Goal: Information Seeking & Learning: Learn about a topic

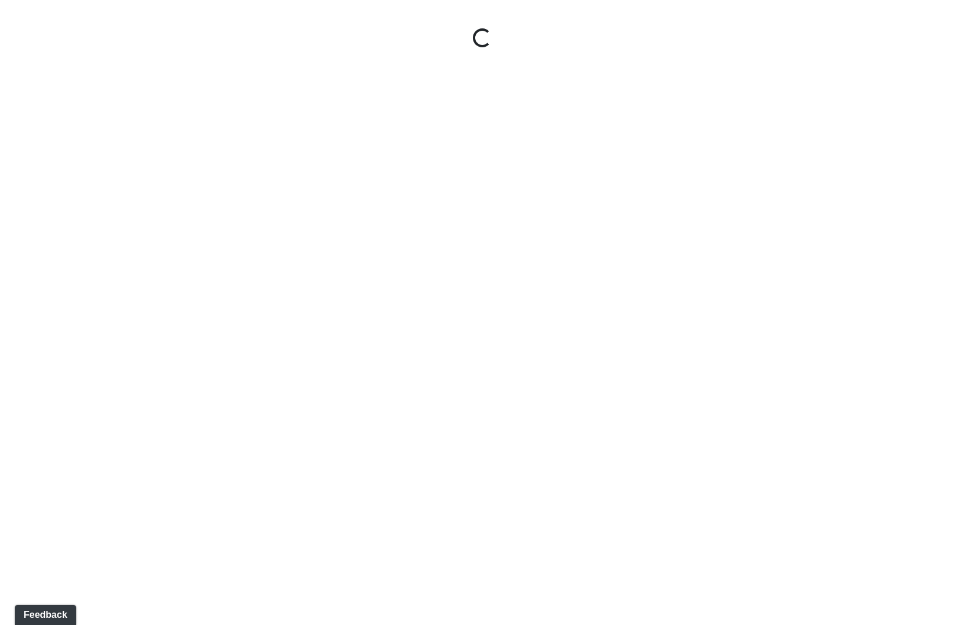
select select "9uukmqt69aq4bb2QwCGasV"
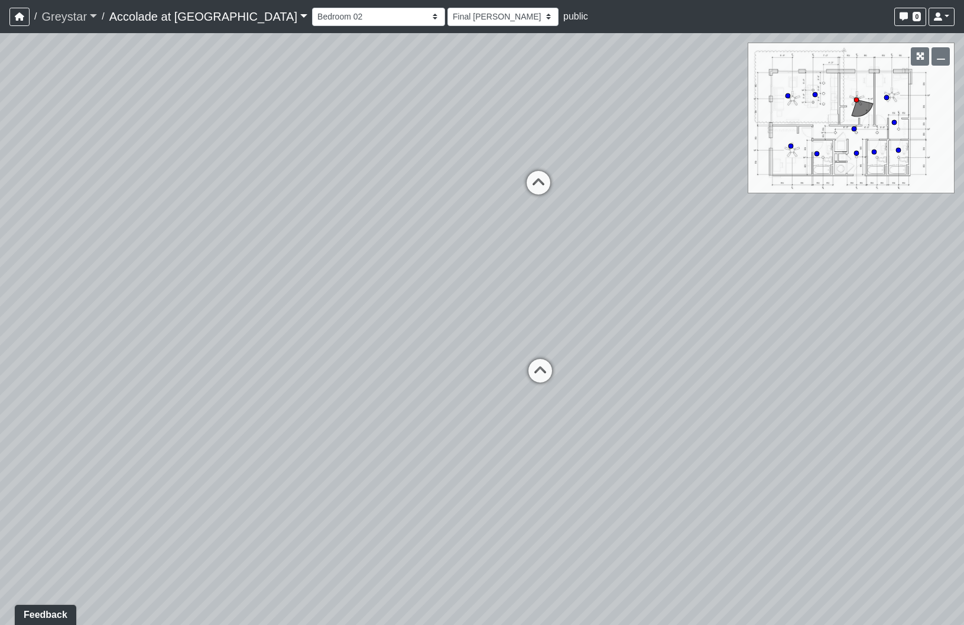
click at [90, 11] on link "Greystar" at bounding box center [69, 17] width 56 height 24
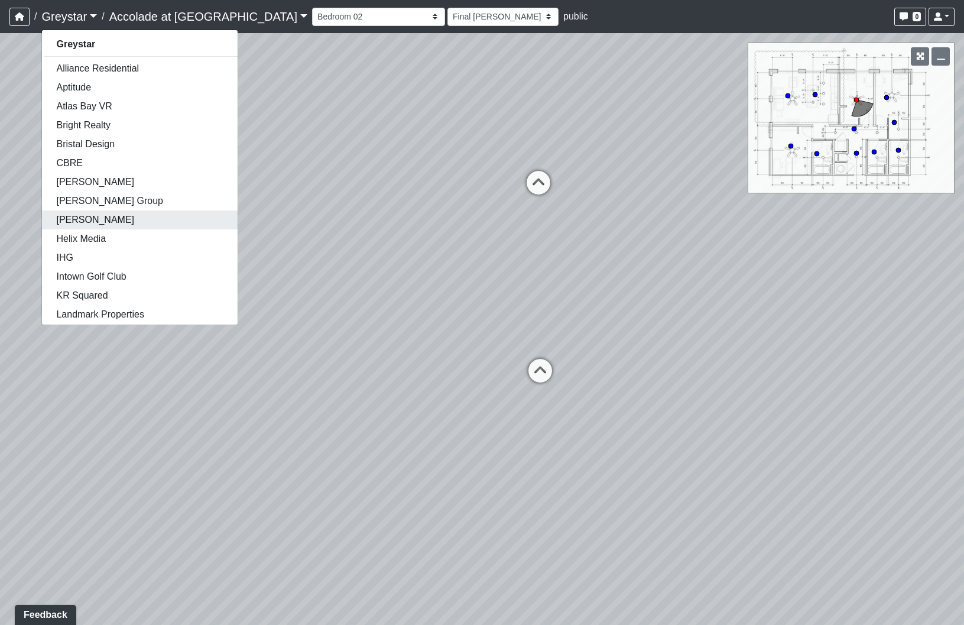
click at [95, 226] on link "[PERSON_NAME]" at bounding box center [140, 219] width 196 height 19
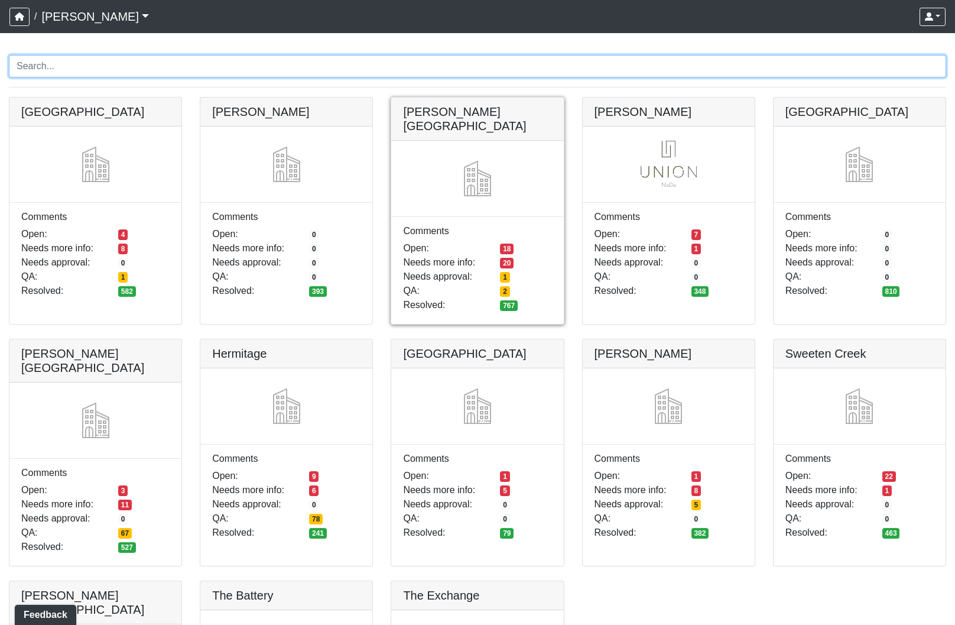
scroll to position [79, 0]
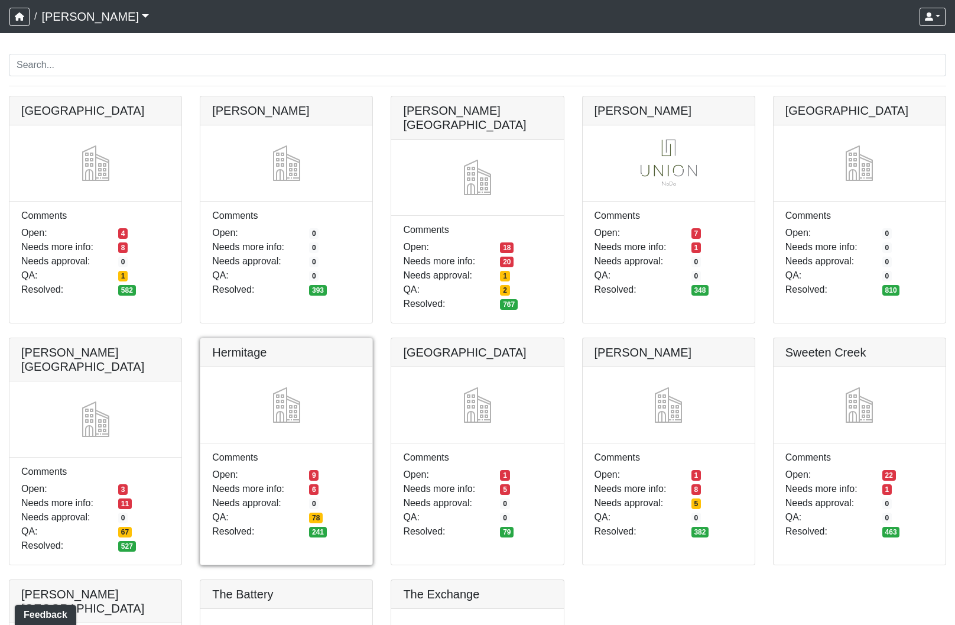
click at [276, 338] on link at bounding box center [286, 338] width 172 height 0
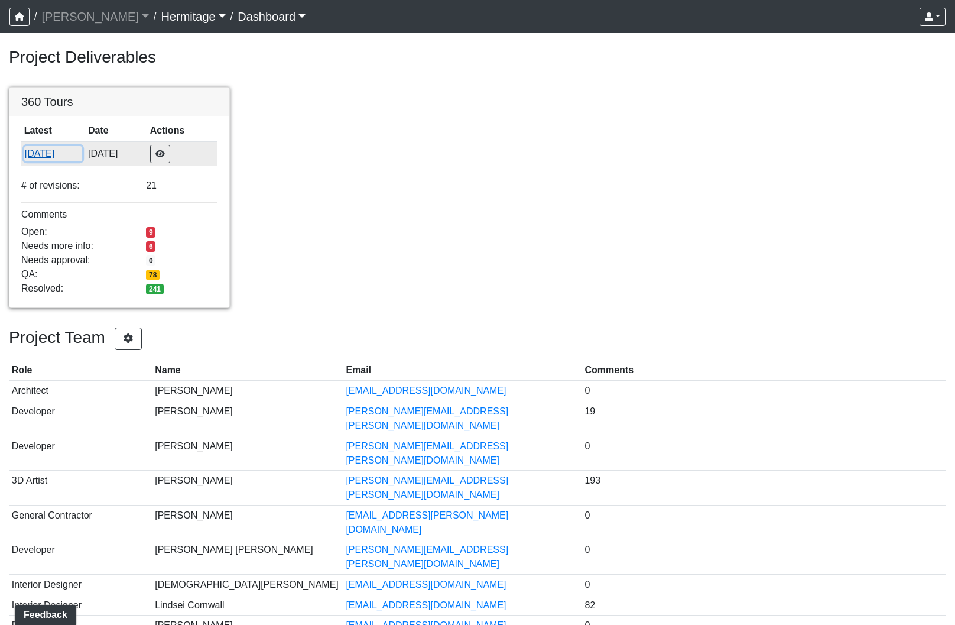
click at [65, 151] on button "8/13/2025" at bounding box center [53, 153] width 58 height 15
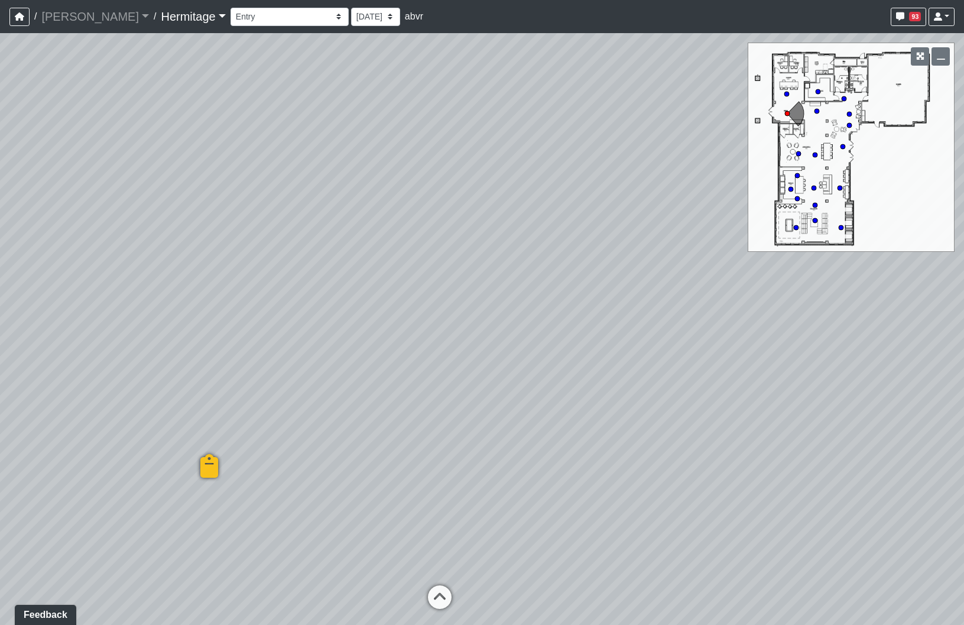
drag, startPoint x: 634, startPoint y: 199, endPoint x: 685, endPoint y: 134, distance: 82.4
click at [685, 134] on div "Loading... Leasing Desk Loading... Hallway Loading... Created by Lindsei Cornwa…" at bounding box center [482, 328] width 964 height 591
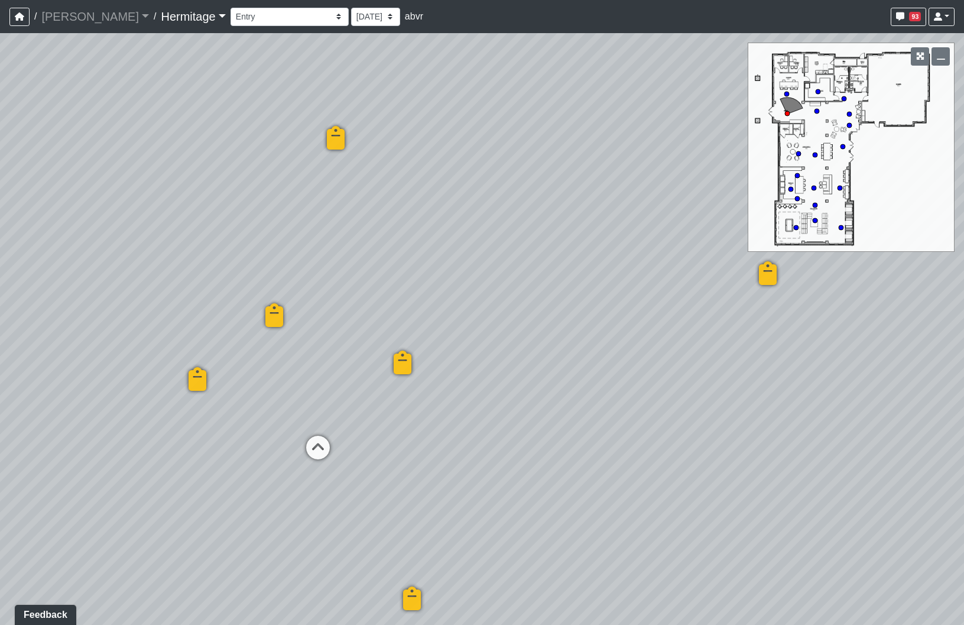
drag, startPoint x: 102, startPoint y: 512, endPoint x: 690, endPoint y: 484, distance: 589.1
click at [690, 484] on div "Loading... Leasing Desk Loading... Hallway Loading... Created by Lindsei Cornwa…" at bounding box center [482, 328] width 964 height 591
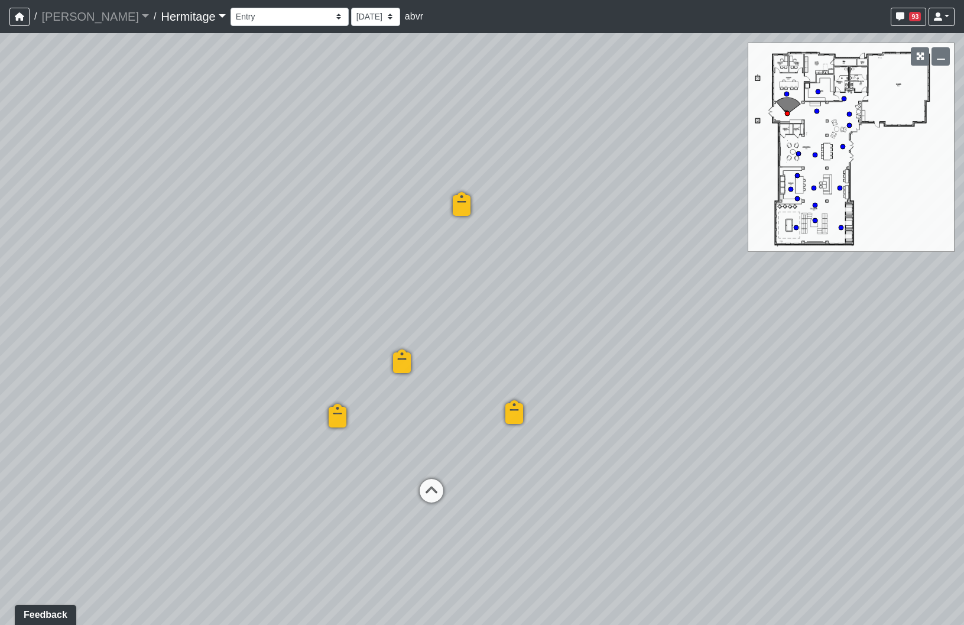
drag, startPoint x: 584, startPoint y: 248, endPoint x: 736, endPoint y: 287, distance: 156.2
click at [736, 287] on div "Loading... Leasing Desk Loading... Hallway Loading... Created by Lindsei Cornwa…" at bounding box center [482, 328] width 964 height 591
drag, startPoint x: 251, startPoint y: 330, endPoint x: 744, endPoint y: 220, distance: 505.9
click at [739, 223] on div "Loading... Leasing Desk Loading... Hallway Loading... Created by Lindsei Cornwa…" at bounding box center [482, 328] width 964 height 591
drag, startPoint x: 196, startPoint y: 266, endPoint x: 803, endPoint y: 328, distance: 609.9
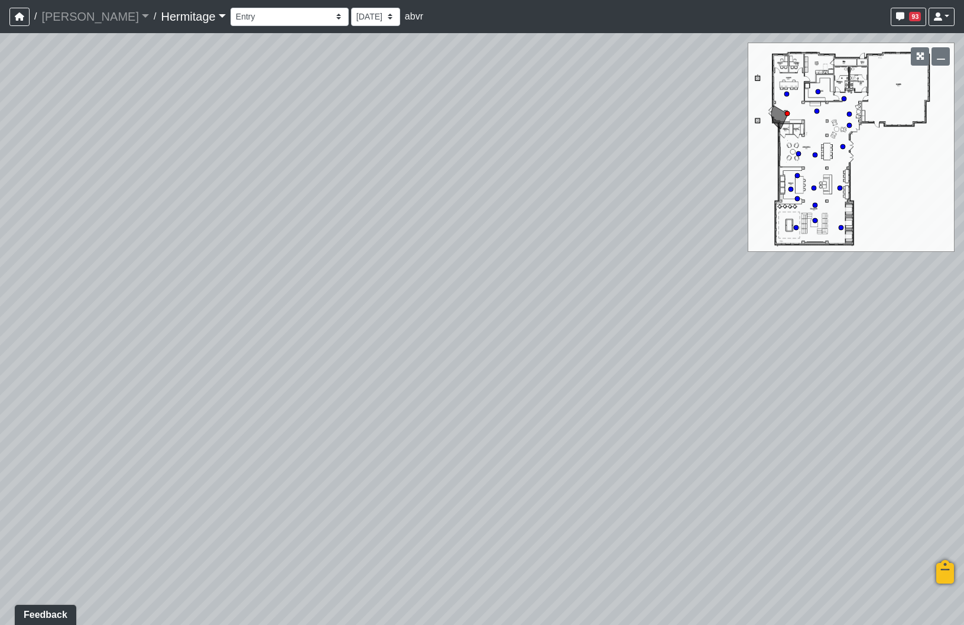
click at [799, 330] on div "Loading... Leasing Desk Loading... Hallway Loading... Created by Lindsei Cornwa…" at bounding box center [482, 328] width 964 height 591
drag, startPoint x: 49, startPoint y: 314, endPoint x: 715, endPoint y: 341, distance: 667.0
click at [721, 340] on div "Loading... Leasing Desk Loading... Hallway Loading... Created by Lindsei Cornwa…" at bounding box center [482, 328] width 964 height 591
drag, startPoint x: 714, startPoint y: 359, endPoint x: 365, endPoint y: 286, distance: 356.7
click at [365, 286] on div "Loading... Leasing Desk Loading... Hallway Loading... Created by Lindsei Cornwa…" at bounding box center [482, 328] width 964 height 591
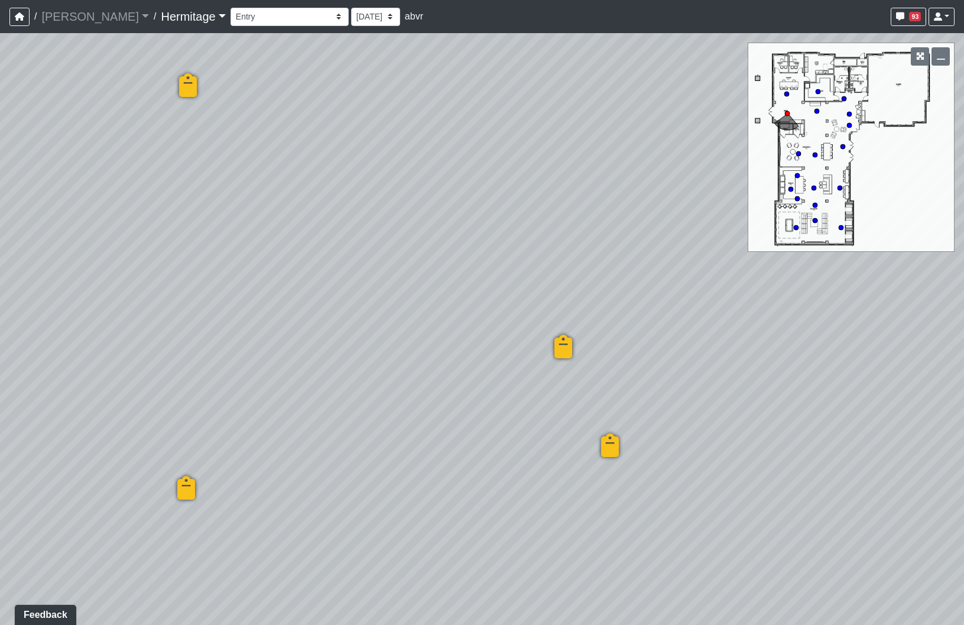
drag, startPoint x: 503, startPoint y: 522, endPoint x: 461, endPoint y: 376, distance: 152.0
click at [461, 376] on div "Loading... Leasing Desk Loading... Hallway Loading... Created by Lindsei Cornwa…" at bounding box center [482, 328] width 964 height 591
drag, startPoint x: 279, startPoint y: 411, endPoint x: 721, endPoint y: 468, distance: 445.6
click at [721, 468] on div "Loading... Leasing Desk Loading... Hallway Loading... Created by Lindsei Cornwa…" at bounding box center [482, 328] width 964 height 591
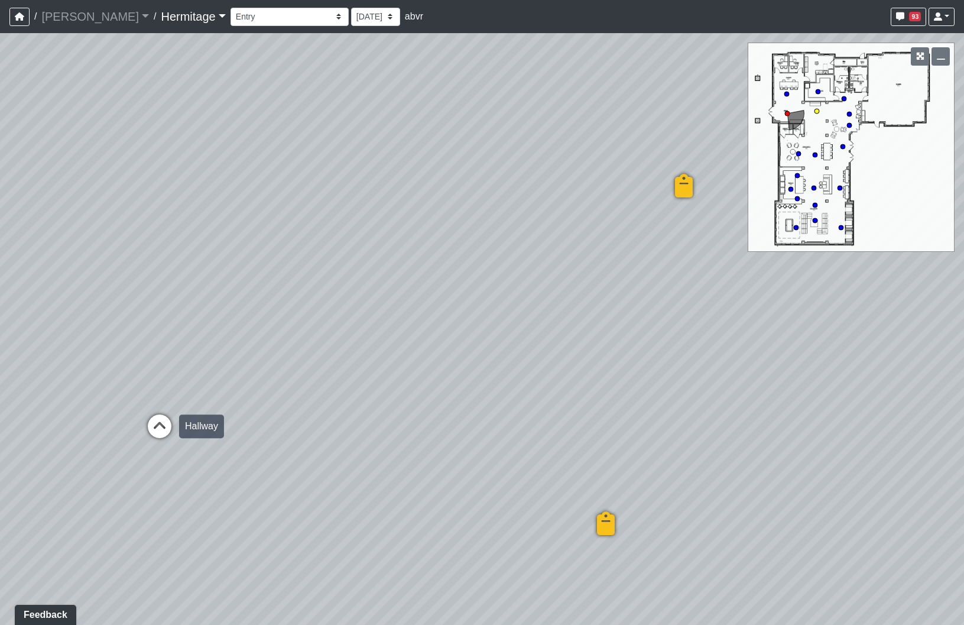
click at [157, 430] on icon at bounding box center [159, 431] width 35 height 35
drag, startPoint x: 696, startPoint y: 394, endPoint x: 388, endPoint y: 415, distance: 308.6
click at [388, 415] on div "Loading... Leasing Desk Loading... Hallway Loading... Created by Lindsei Cornwa…" at bounding box center [482, 328] width 964 height 591
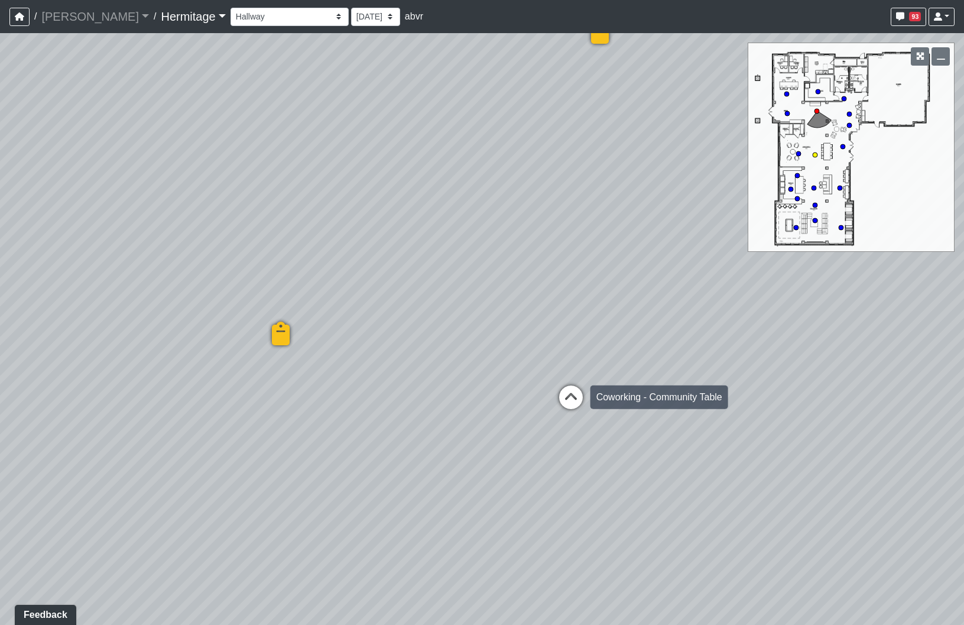
click at [576, 402] on icon at bounding box center [570, 402] width 35 height 35
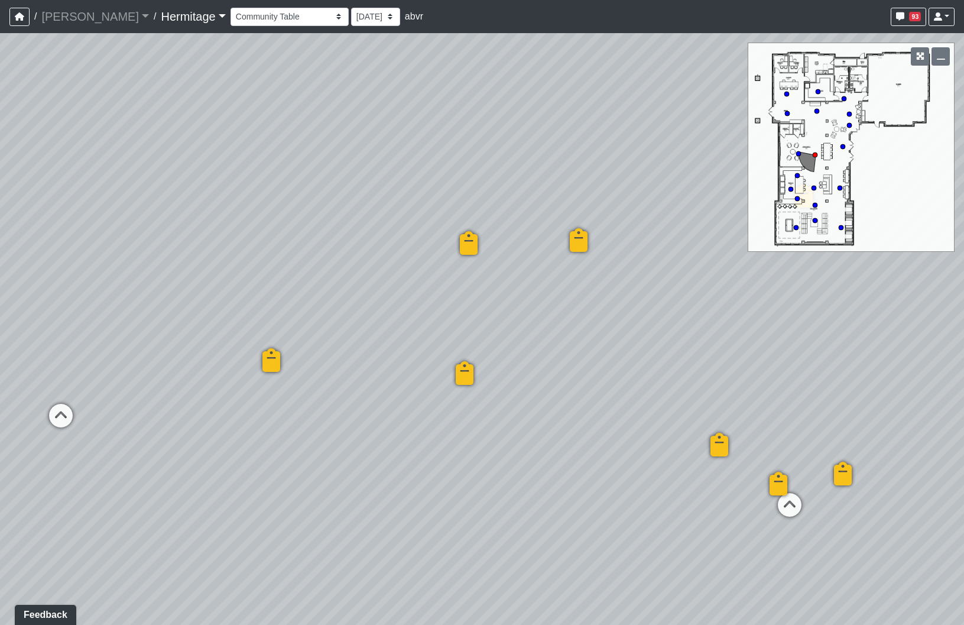
drag, startPoint x: 781, startPoint y: 493, endPoint x: 184, endPoint y: 445, distance: 599.2
click at [184, 445] on div "Loading... Leasing Desk Loading... Hallway Loading... Created by Lindsei Cornwa…" at bounding box center [482, 328] width 964 height 591
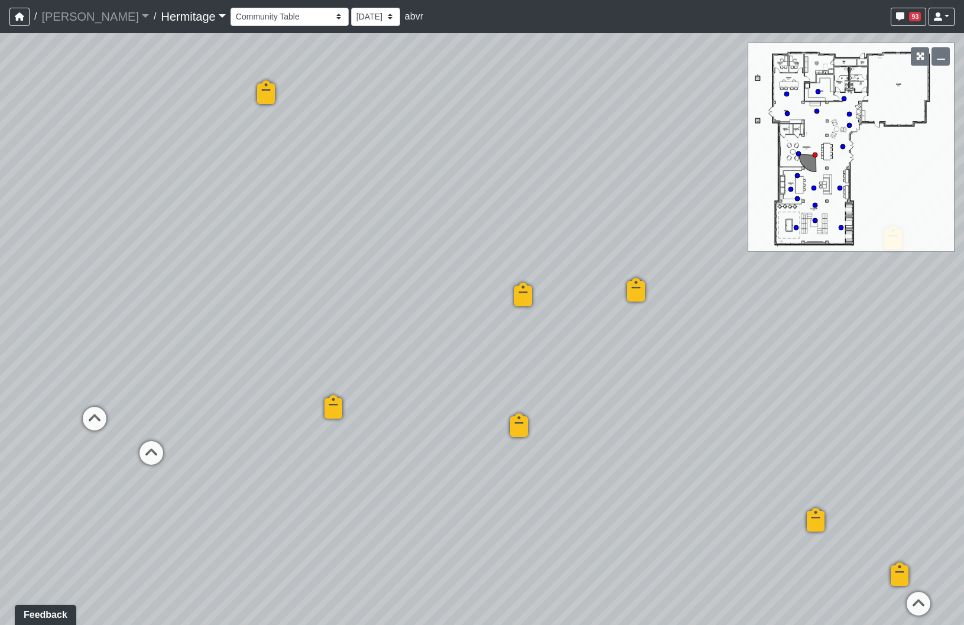
drag, startPoint x: 518, startPoint y: 422, endPoint x: 807, endPoint y: 444, distance: 290.3
click at [912, 448] on div "Loading... Leasing Desk Loading... Hallway Loading... Created by Lindsei Cornwa…" at bounding box center [482, 328] width 964 height 591
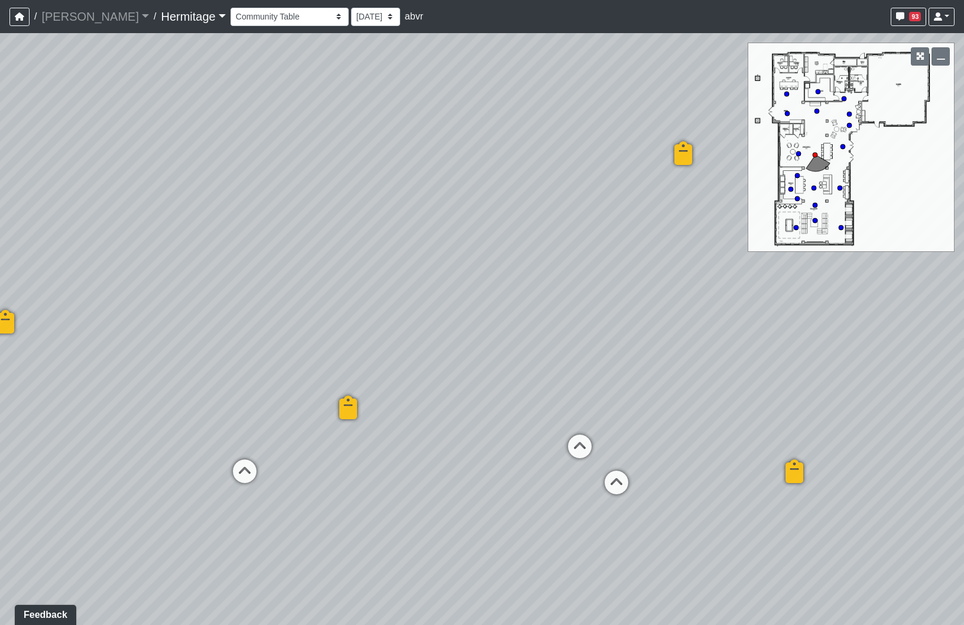
drag, startPoint x: 247, startPoint y: 305, endPoint x: 694, endPoint y: 353, distance: 449.2
click at [694, 353] on div "Loading... Leasing Desk Loading... Hallway Loading... Created by Lindsei Cornwa…" at bounding box center [482, 328] width 964 height 591
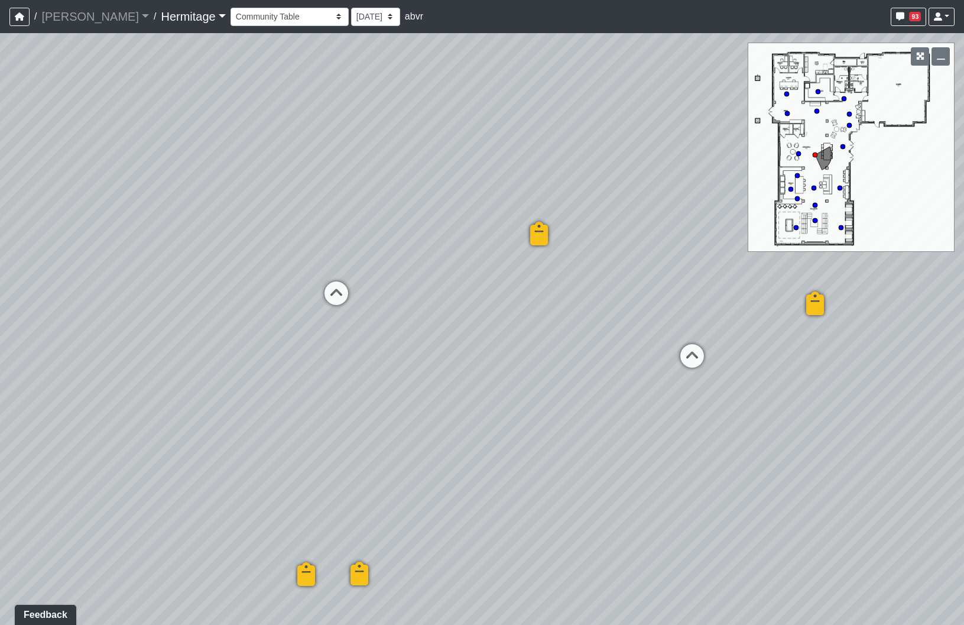
drag, startPoint x: 184, startPoint y: 421, endPoint x: 742, endPoint y: 295, distance: 572.5
click at [742, 295] on div "Loading... Leasing Desk Loading... Hallway Loading... Created by Lindsei Cornwa…" at bounding box center [482, 328] width 964 height 591
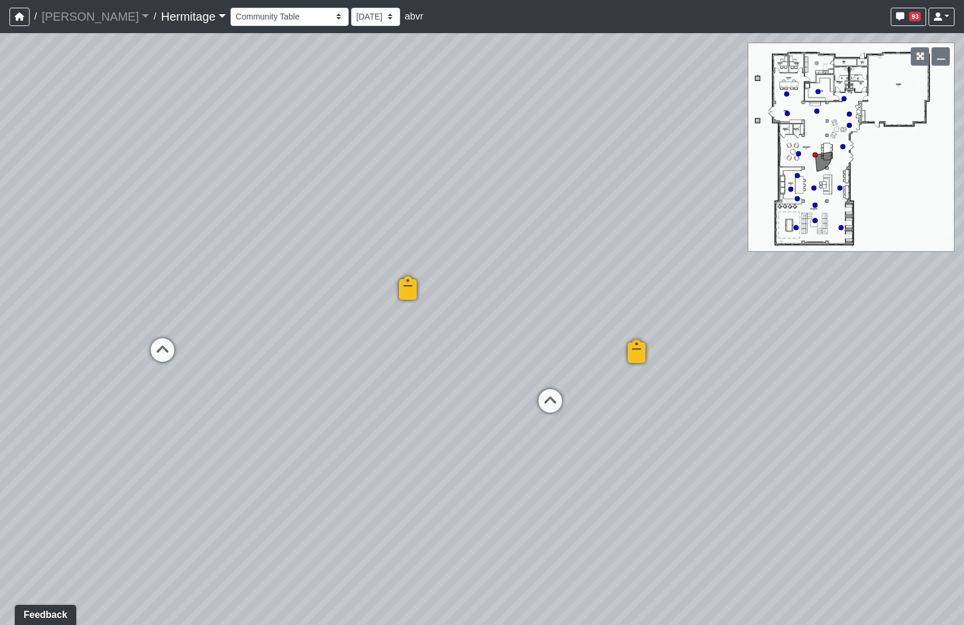
drag, startPoint x: 470, startPoint y: 479, endPoint x: 40, endPoint y: 528, distance: 432.9
click at [92, 533] on div "Loading... Leasing Desk Loading... Hallway Loading... Created by Lindsei Cornwa…" at bounding box center [482, 328] width 964 height 591
drag, startPoint x: 505, startPoint y: 458, endPoint x: 513, endPoint y: 418, distance: 41.6
click at [513, 418] on div "Loading... Leasing Desk Loading... Hallway Loading... Created by Lindsei Cornwa…" at bounding box center [482, 328] width 964 height 591
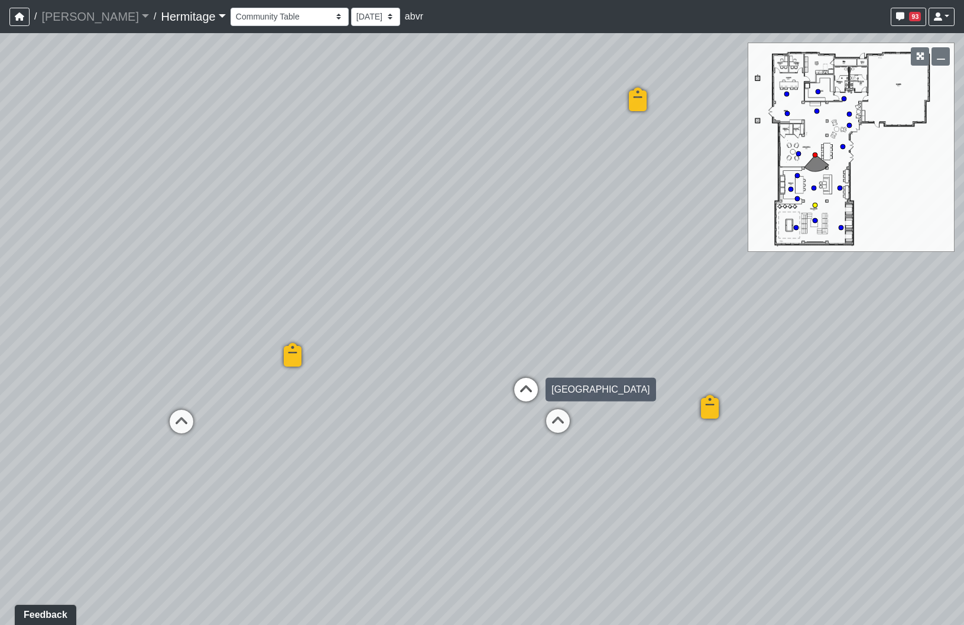
click at [532, 393] on icon at bounding box center [525, 395] width 35 height 35
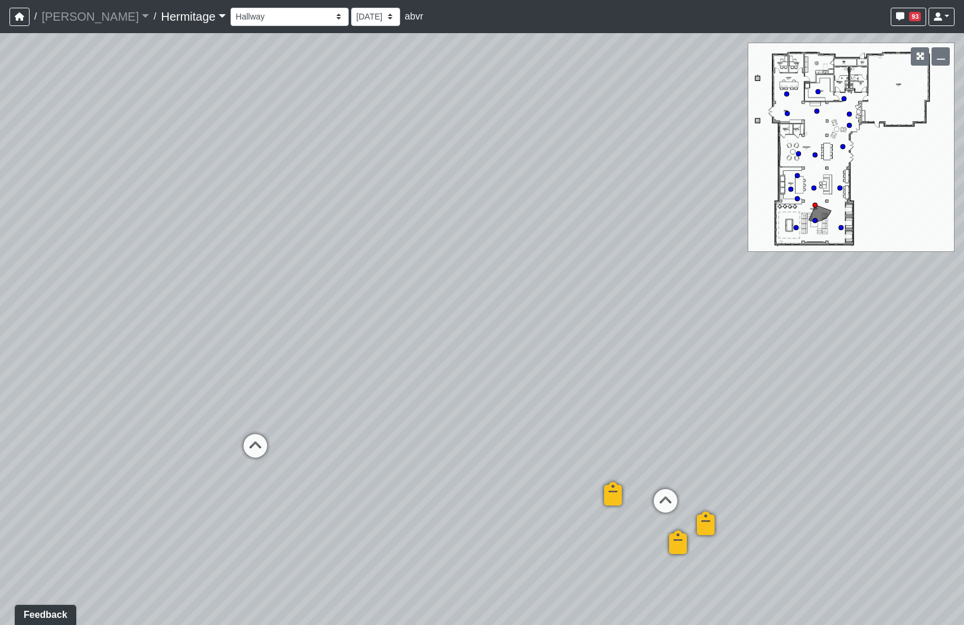
drag, startPoint x: 213, startPoint y: 483, endPoint x: 382, endPoint y: 505, distance: 170.5
click at [382, 505] on div "Loading... Leasing Desk Loading... Hallway Loading... Created by Lindsei Cornwa…" at bounding box center [482, 328] width 964 height 591
drag, startPoint x: 178, startPoint y: 449, endPoint x: 846, endPoint y: 451, distance: 667.6
click at [849, 447] on div "Loading... Leasing Desk Loading... Hallway Loading... Created by Lindsei Cornwa…" at bounding box center [482, 328] width 964 height 591
drag, startPoint x: 135, startPoint y: 435, endPoint x: 864, endPoint y: 409, distance: 730.2
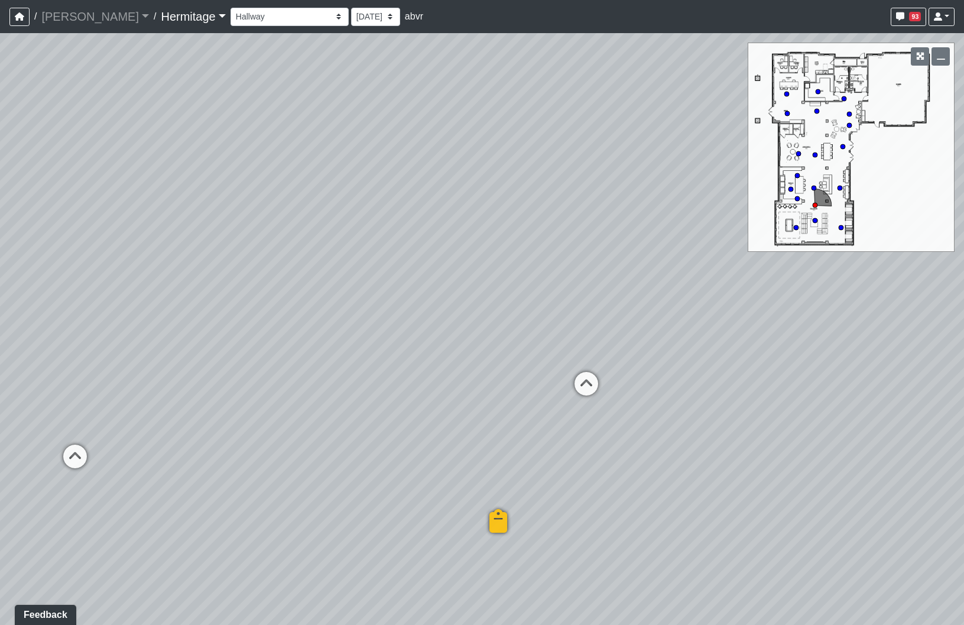
click at [864, 409] on div "Loading... Leasing Desk Loading... Hallway Loading... Created by Lindsei Cornwa…" at bounding box center [482, 328] width 964 height 591
drag, startPoint x: 82, startPoint y: 412, endPoint x: 891, endPoint y: 441, distance: 810.0
click at [891, 441] on div "Loading... Leasing Desk Loading... Hallway Loading... Created by Lindsei Cornwa…" at bounding box center [482, 328] width 964 height 591
drag, startPoint x: 207, startPoint y: 445, endPoint x: 605, endPoint y: 381, distance: 402.8
click at [605, 381] on div "Loading... Leasing Desk Loading... Hallway Loading... Created by Lindsei Cornwa…" at bounding box center [482, 328] width 964 height 591
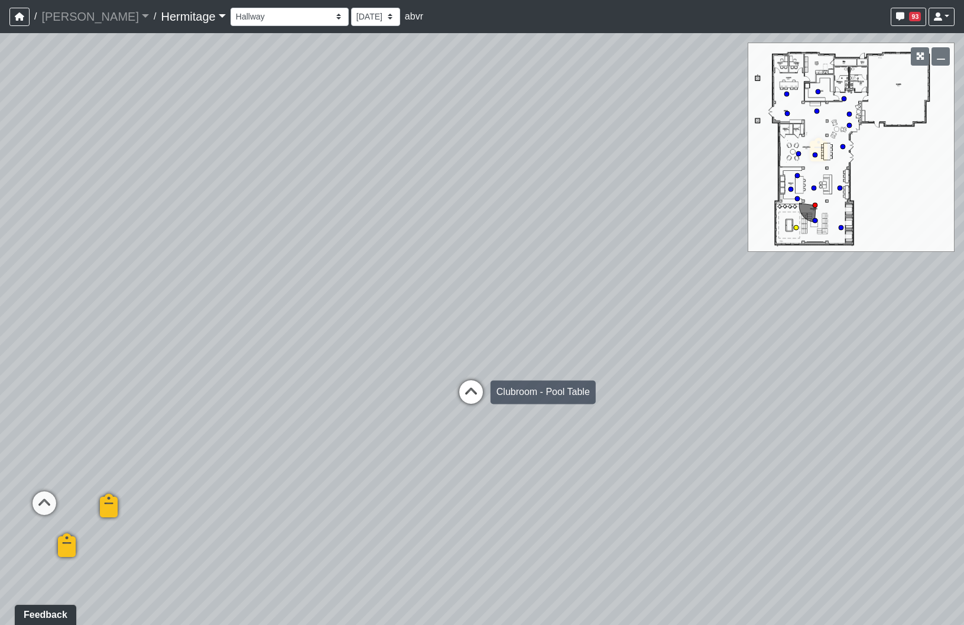
click at [471, 393] on icon at bounding box center [470, 397] width 35 height 35
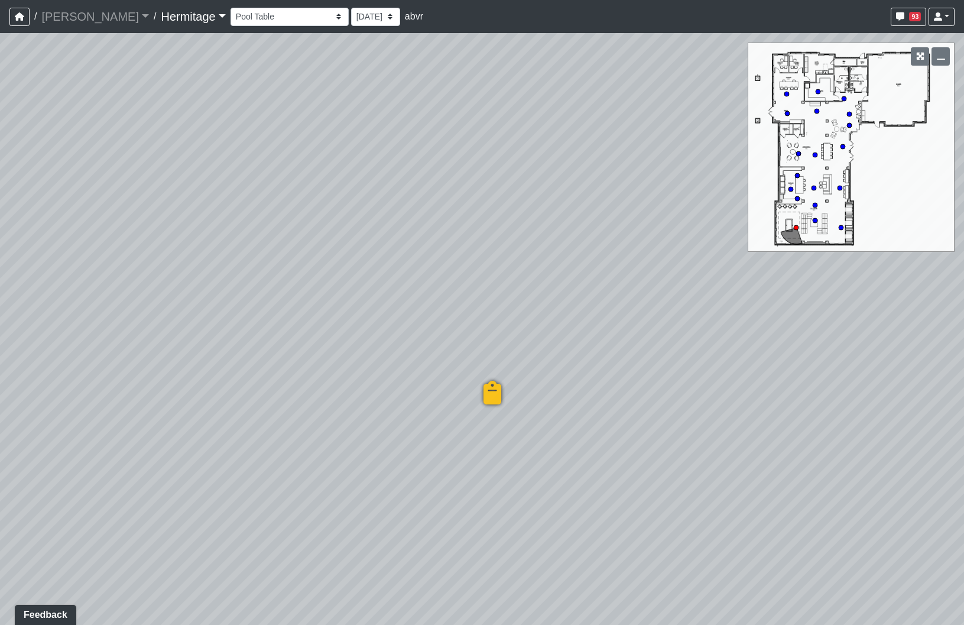
drag, startPoint x: 743, startPoint y: 510, endPoint x: 978, endPoint y: 499, distance: 235.4
click at [963, 499] on html "/ Flournoy Flournoy Loading... / Hermitage Hermitage Loading... Hermitage Hermi…" at bounding box center [482, 312] width 964 height 625
drag, startPoint x: 334, startPoint y: 327, endPoint x: 770, endPoint y: 375, distance: 438.6
click at [770, 375] on div "Loading... Leasing Desk Loading... Hallway Loading... Created by Lindsei Cornwa…" at bounding box center [482, 328] width 964 height 591
drag, startPoint x: 275, startPoint y: 261, endPoint x: 324, endPoint y: 238, distance: 53.9
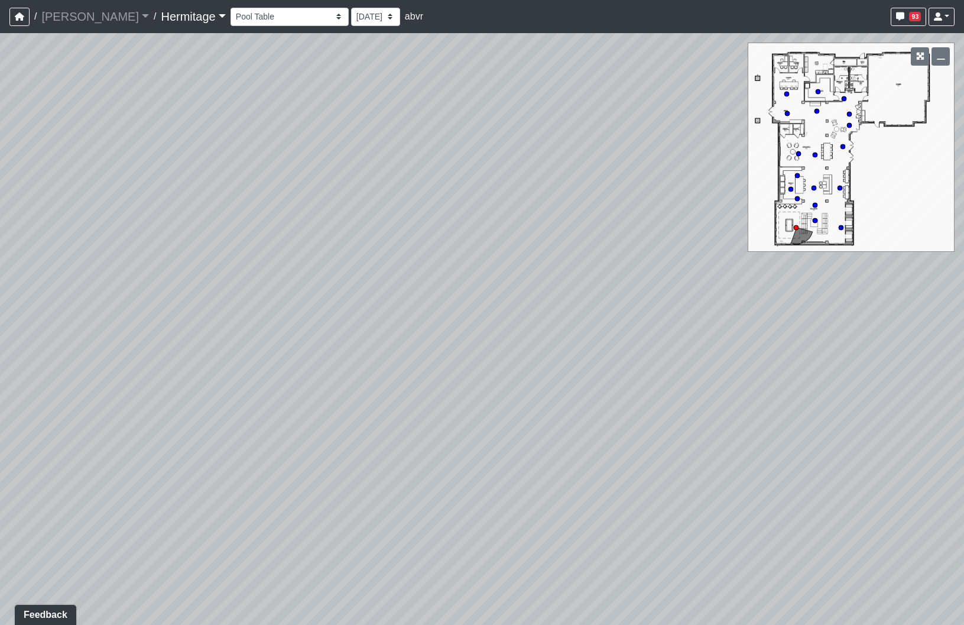
click at [324, 238] on div "Loading... Leasing Desk Loading... Hallway Loading... Created by Lindsei Cornwa…" at bounding box center [482, 328] width 964 height 591
drag, startPoint x: 591, startPoint y: 315, endPoint x: 820, endPoint y: 262, distance: 234.8
click at [820, 262] on div "Loading... Leasing Desk Loading... Hallway Loading... Created by Lindsei Cornwa…" at bounding box center [482, 328] width 964 height 591
drag, startPoint x: 198, startPoint y: 391, endPoint x: 570, endPoint y: 349, distance: 374.6
click at [570, 349] on div "Loading... Leasing Desk Loading... Hallway Loading... Created by Lindsei Cornwa…" at bounding box center [482, 328] width 964 height 591
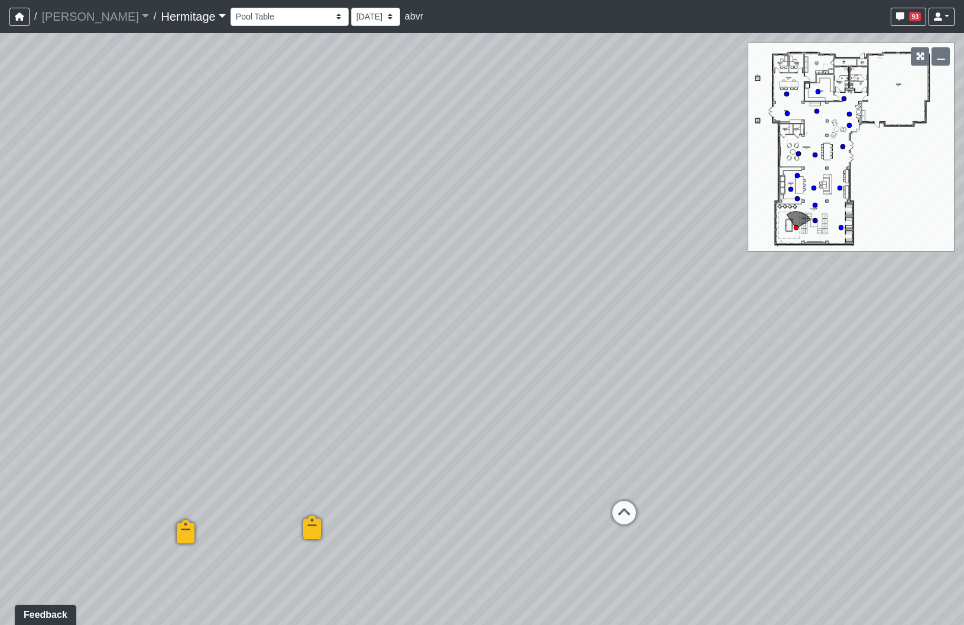
drag, startPoint x: 305, startPoint y: 412, endPoint x: 552, endPoint y: 408, distance: 247.0
click at [552, 408] on div "Loading... Leasing Desk Loading... Hallway Loading... Created by Lindsei Cornwa…" at bounding box center [482, 328] width 964 height 591
click at [624, 514] on icon at bounding box center [623, 517] width 35 height 35
drag, startPoint x: 313, startPoint y: 398, endPoint x: 530, endPoint y: 275, distance: 249.8
click at [530, 275] on div "Loading... Leasing Desk Loading... Hallway Loading... Created by Lindsei Cornwa…" at bounding box center [482, 328] width 964 height 591
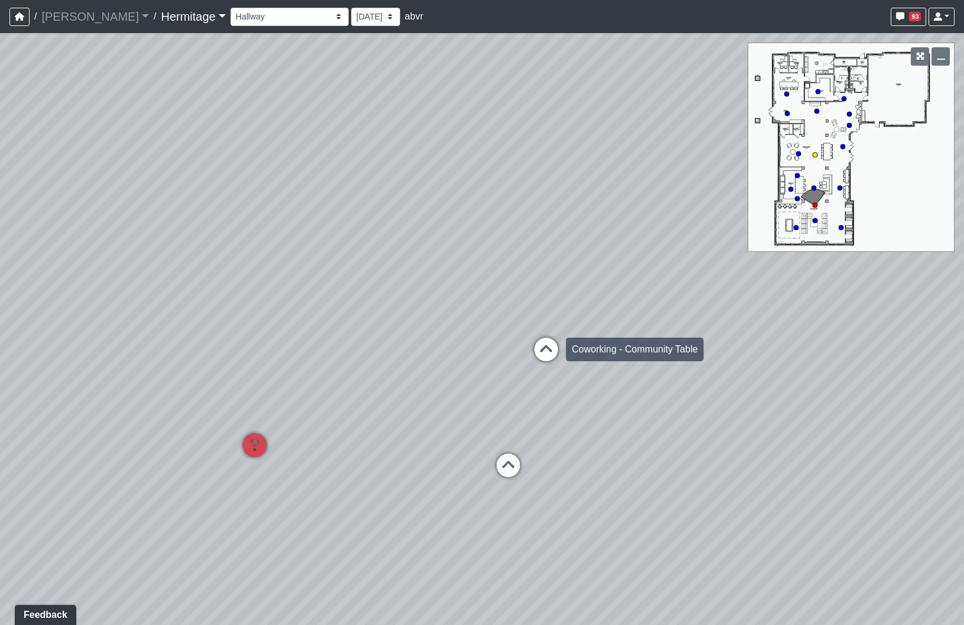
click at [549, 353] on icon at bounding box center [545, 354] width 35 height 35
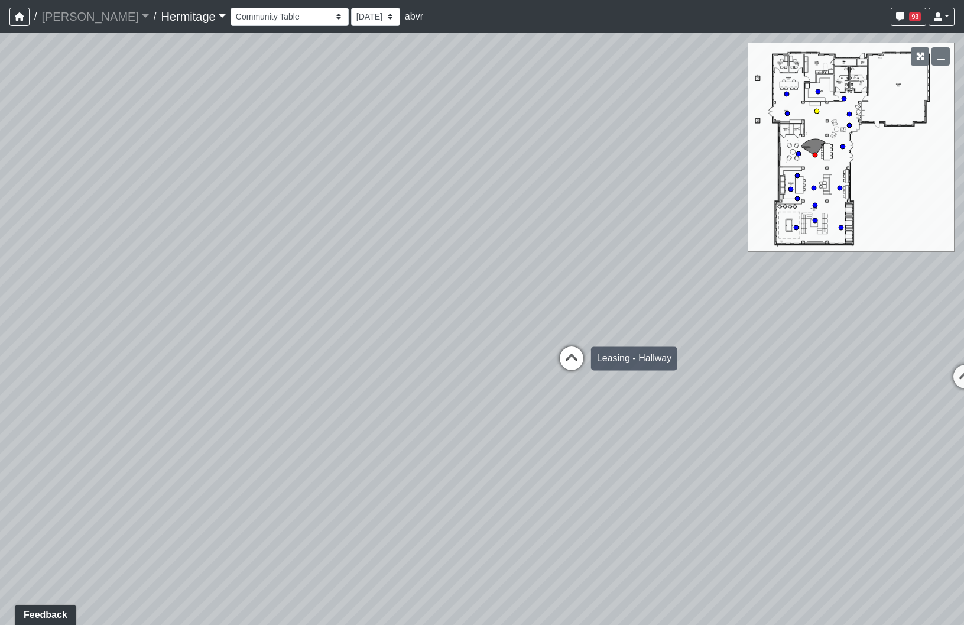
click at [580, 354] on icon at bounding box center [571, 363] width 35 height 35
drag, startPoint x: 686, startPoint y: 443, endPoint x: 123, endPoint y: 461, distance: 563.3
click at [125, 461] on div "Loading... Leasing Desk Loading... Hallway Loading... Created by Lindsei Cornwa…" at bounding box center [482, 328] width 964 height 591
drag, startPoint x: 602, startPoint y: 415, endPoint x: 532, endPoint y: 391, distance: 74.4
click at [509, 388] on div "Loading... Leasing Desk Loading... Hallway Loading... Created by Lindsei Cornwa…" at bounding box center [482, 328] width 964 height 591
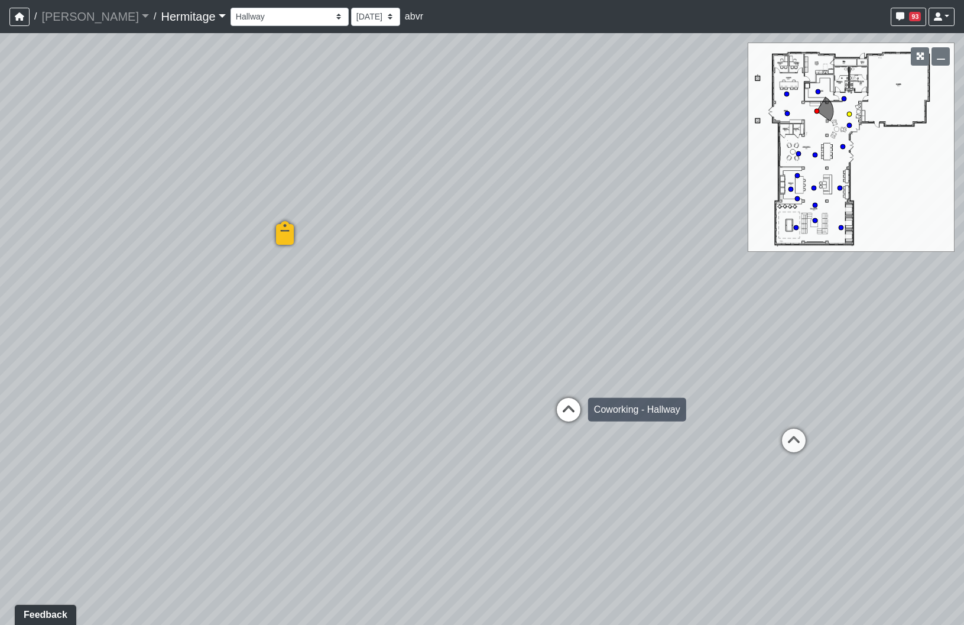
click at [576, 401] on icon at bounding box center [568, 415] width 35 height 35
drag, startPoint x: 275, startPoint y: 447, endPoint x: 741, endPoint y: 527, distance: 473.0
click at [741, 527] on div "Loading... Leasing Desk Loading... Hallway Loading... Created by Lindsei Cornwa…" at bounding box center [482, 328] width 964 height 591
drag, startPoint x: 186, startPoint y: 509, endPoint x: 757, endPoint y: 372, distance: 588.0
click at [757, 372] on div "Loading... Leasing Desk Loading... Hallway Loading... Created by Lindsei Cornwa…" at bounding box center [482, 328] width 964 height 591
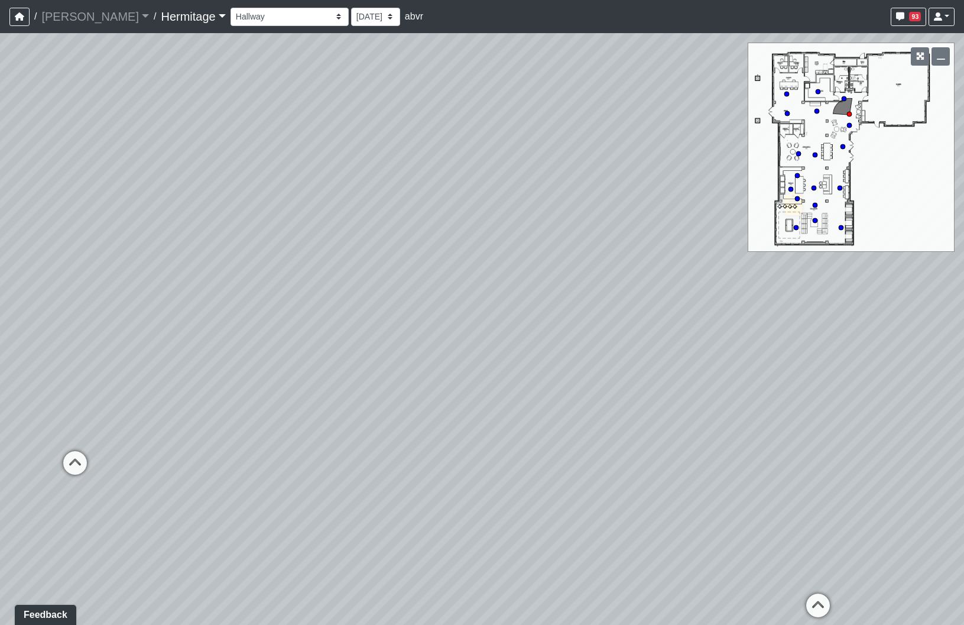
drag, startPoint x: 697, startPoint y: 372, endPoint x: 845, endPoint y: 375, distance: 147.7
click at [844, 375] on div "Loading... Leasing Desk Loading... Hallway Loading... Created by Lindsei Cornwa…" at bounding box center [482, 328] width 964 height 591
drag, startPoint x: 548, startPoint y: 453, endPoint x: 990, endPoint y: 458, distance: 442.6
click at [963, 458] on html "/ Flournoy Flournoy Loading... / Hermitage Hermitage Loading... Hermitage Hermi…" at bounding box center [482, 312] width 964 height 625
drag, startPoint x: 337, startPoint y: 418, endPoint x: 607, endPoint y: 430, distance: 270.9
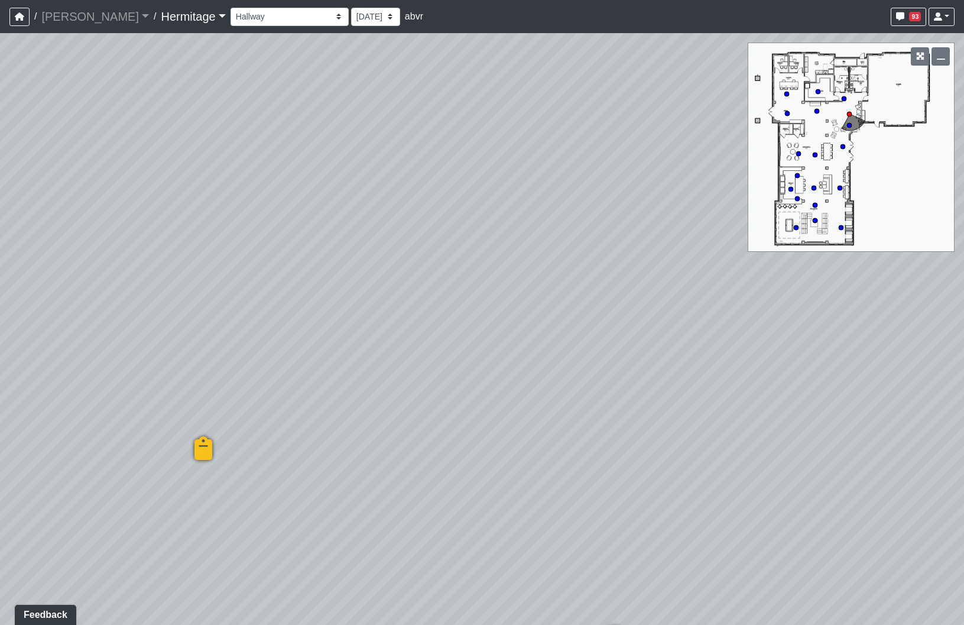
click at [623, 410] on div "Loading... Leasing Desk Loading... Hallway Loading... Created by Lindsei Cornwa…" at bounding box center [482, 328] width 964 height 591
drag, startPoint x: 614, startPoint y: 502, endPoint x: 586, endPoint y: 475, distance: 38.9
click at [507, 287] on div "Loading... Leasing Desk Loading... Hallway Loading... Created by Lindsei Cornwa…" at bounding box center [482, 328] width 964 height 591
click at [604, 401] on icon at bounding box center [605, 402] width 35 height 35
drag, startPoint x: 456, startPoint y: 220, endPoint x: 715, endPoint y: 451, distance: 346.9
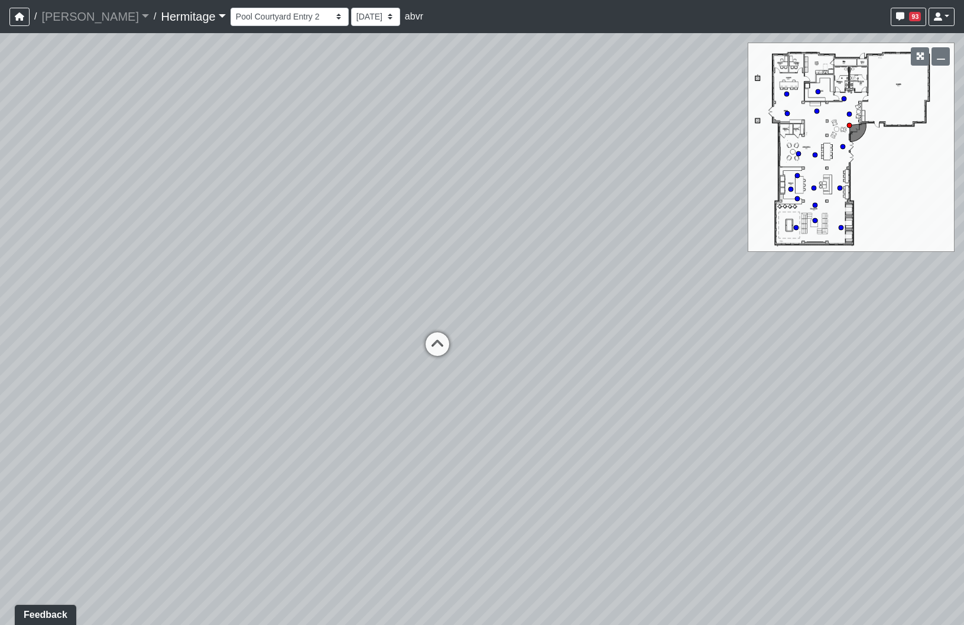
click at [715, 451] on div "Loading... Leasing Desk Loading... Hallway Loading... Created by Lindsei Cornwa…" at bounding box center [482, 328] width 964 height 591
click at [440, 347] on icon at bounding box center [436, 349] width 35 height 35
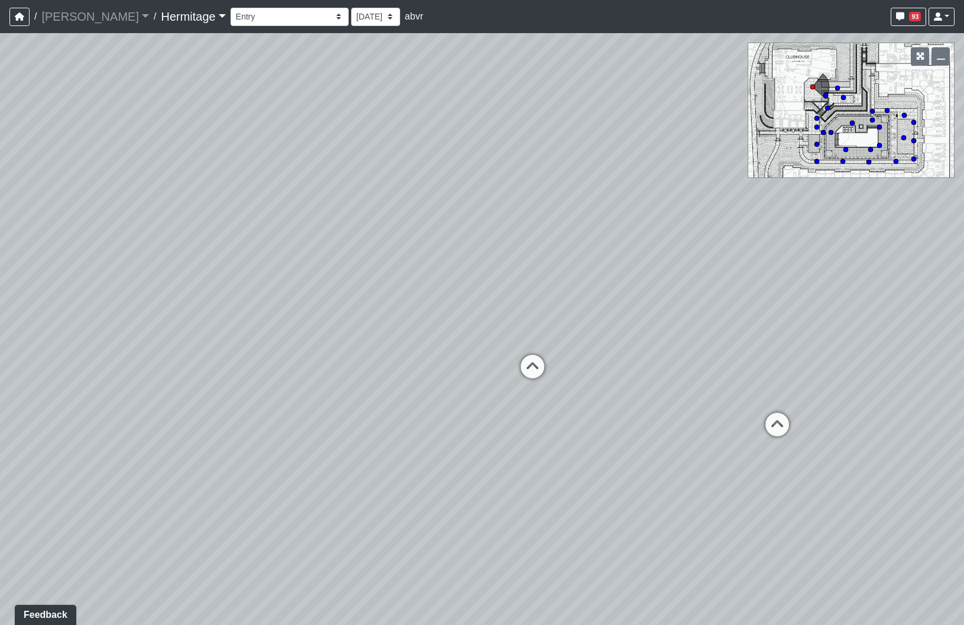
drag, startPoint x: 249, startPoint y: 489, endPoint x: 671, endPoint y: 482, distance: 422.5
click at [671, 482] on div "Loading... Leasing Desk Loading... Hallway Loading... Created by Lindsei Cornwa…" at bounding box center [482, 328] width 964 height 591
click at [538, 366] on icon at bounding box center [532, 371] width 35 height 35
select select "nL7ieSxutEGweGwXjsmmE5"
drag, startPoint x: 300, startPoint y: 509, endPoint x: 605, endPoint y: 423, distance: 316.8
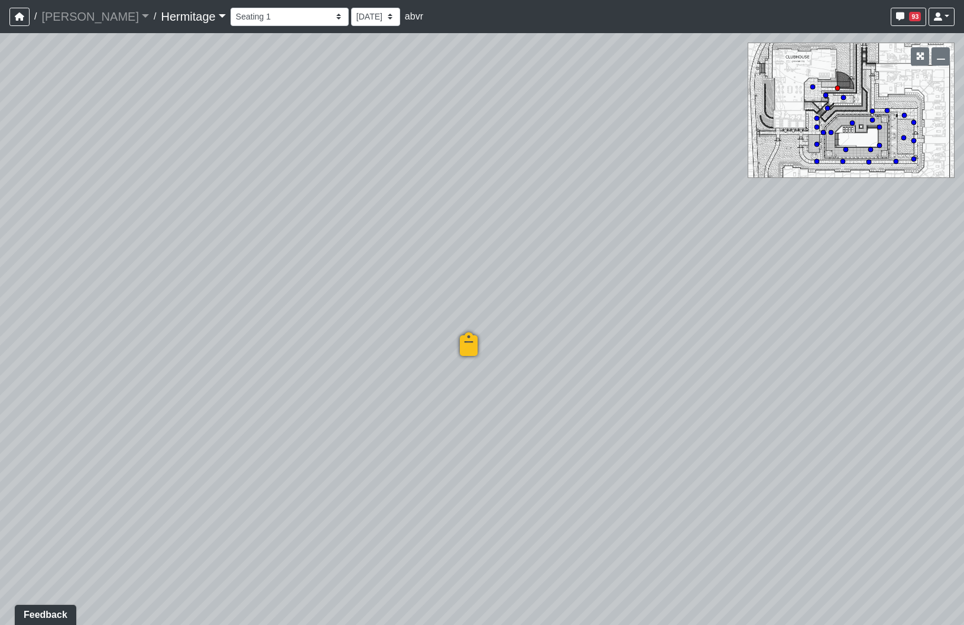
click at [605, 423] on div "Loading... Leasing Desk Loading... Hallway Loading... Created by Lindsei Cornwa…" at bounding box center [482, 328] width 964 height 591
drag, startPoint x: 210, startPoint y: 486, endPoint x: 738, endPoint y: 424, distance: 531.8
click at [738, 424] on div "Loading... Leasing Desk Loading... Hallway Loading... Created by Lindsei Cornwa…" at bounding box center [482, 328] width 964 height 591
drag, startPoint x: 767, startPoint y: 353, endPoint x: 503, endPoint y: 404, distance: 269.5
click at [445, 416] on div "Loading... Leasing Desk Loading... Hallway Loading... Created by Lindsei Cornwa…" at bounding box center [482, 328] width 964 height 591
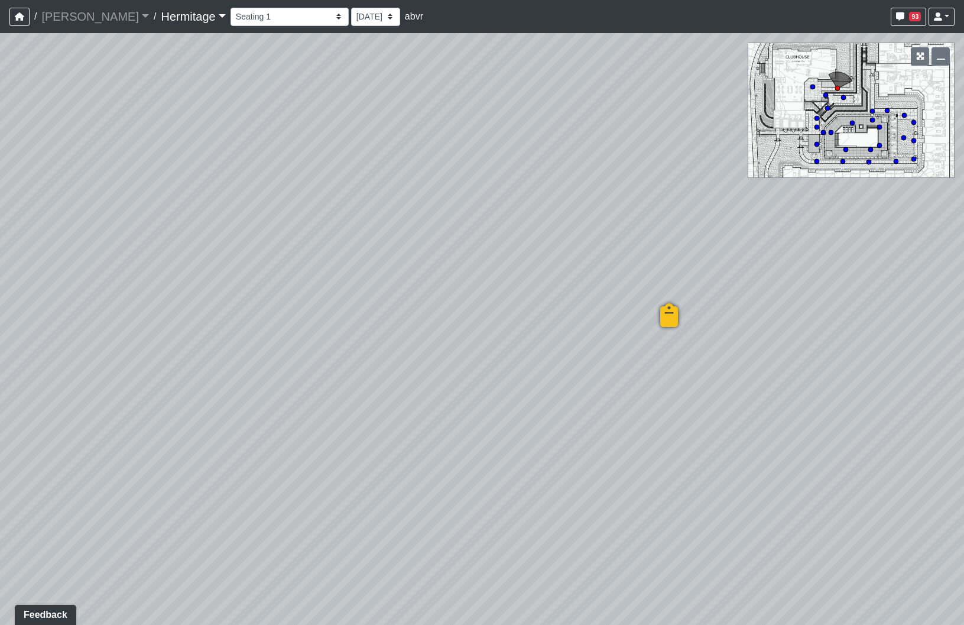
drag, startPoint x: 651, startPoint y: 350, endPoint x: 417, endPoint y: 407, distance: 240.7
click at [382, 423] on div "Loading... Leasing Desk Loading... Hallway Loading... Created by Lindsei Cornwa…" at bounding box center [482, 328] width 964 height 591
drag, startPoint x: 365, startPoint y: 346, endPoint x: 696, endPoint y: 574, distance: 401.9
click at [696, 574] on div "Loading... Leasing Desk Loading... Hallway Loading... Created by Lindsei Cornwa…" at bounding box center [482, 328] width 964 height 591
drag, startPoint x: 268, startPoint y: 502, endPoint x: 1100, endPoint y: 510, distance: 831.9
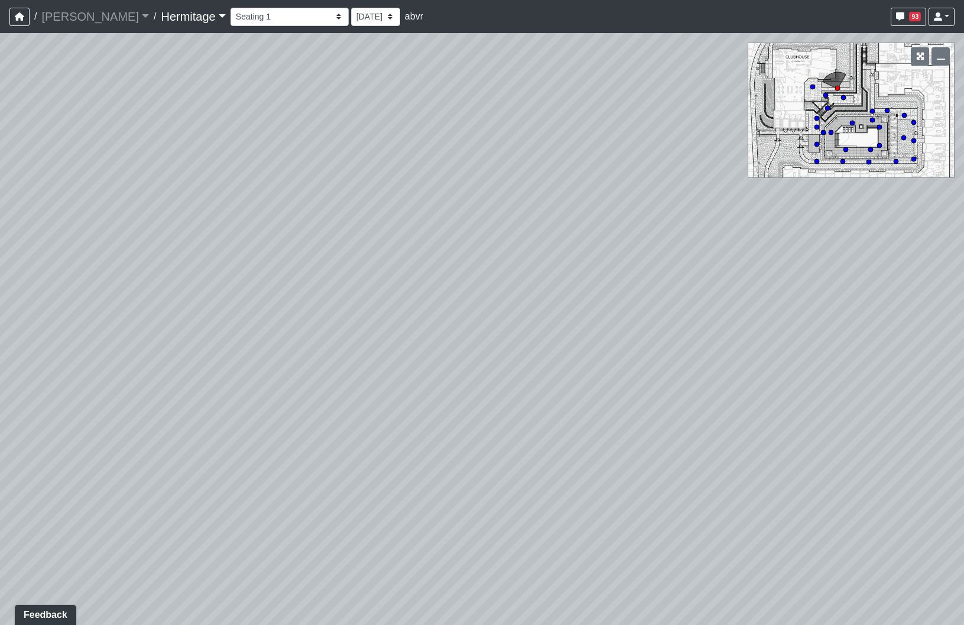
click at [963, 510] on html "/ Flournoy Flournoy Loading... / Hermitage Hermitage Loading... Hermitage Hermi…" at bounding box center [482, 312] width 964 height 625
drag, startPoint x: 184, startPoint y: 369, endPoint x: 57, endPoint y: 424, distance: 138.4
click at [60, 424] on div "Loading... Leasing Desk Loading... Hallway Loading... Created by Lindsei Cornwa…" at bounding box center [482, 328] width 964 height 591
drag, startPoint x: 659, startPoint y: 469, endPoint x: 401, endPoint y: 469, distance: 257.6
click at [401, 469] on div "Loading... Leasing Desk Loading... Hallway Loading... Created by Lindsei Cornwa…" at bounding box center [482, 328] width 964 height 591
